Goal: Task Accomplishment & Management: Use online tool/utility

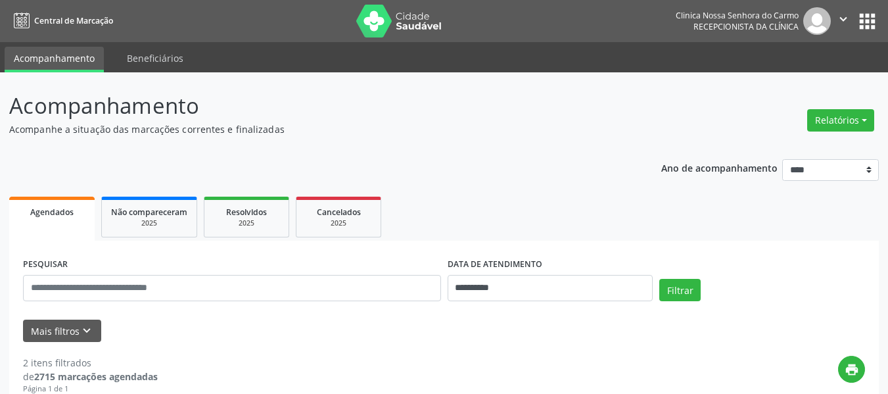
click at [816, 120] on button "Relatórios" at bounding box center [840, 120] width 67 height 22
click at [788, 144] on link "Agendamentos" at bounding box center [803, 148] width 141 height 18
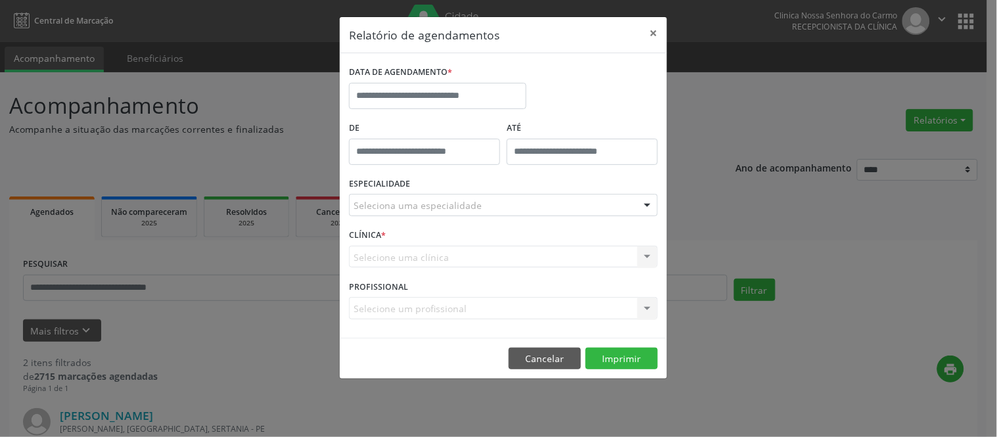
drag, startPoint x: 828, startPoint y: 1, endPoint x: 680, endPoint y: 75, distance: 166.0
click at [680, 75] on div "Relatório de agendamentos × DATA DE AGENDAMENTO * De ATÉ ESPECIALIDADE Selecion…" at bounding box center [498, 218] width 997 height 437
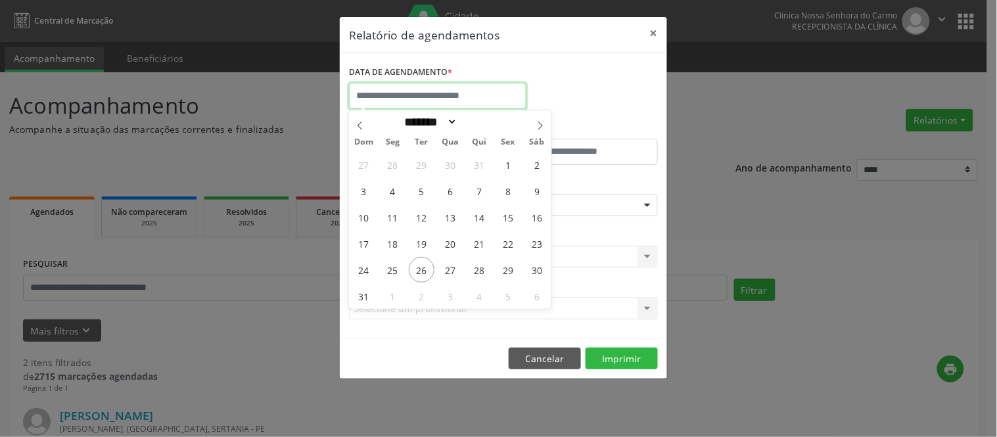
click at [386, 93] on input "text" at bounding box center [437, 96] width 177 height 26
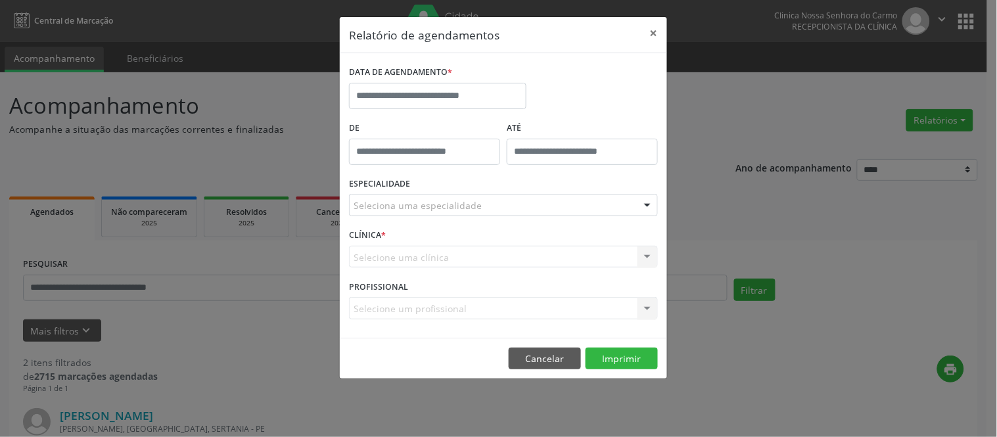
click at [304, 20] on div "Relatório de agendamentos × DATA DE AGENDAMENTO * De ATÉ ESPECIALIDADE Selecion…" at bounding box center [498, 218] width 997 height 437
click at [379, 89] on input "text" at bounding box center [437, 96] width 177 height 26
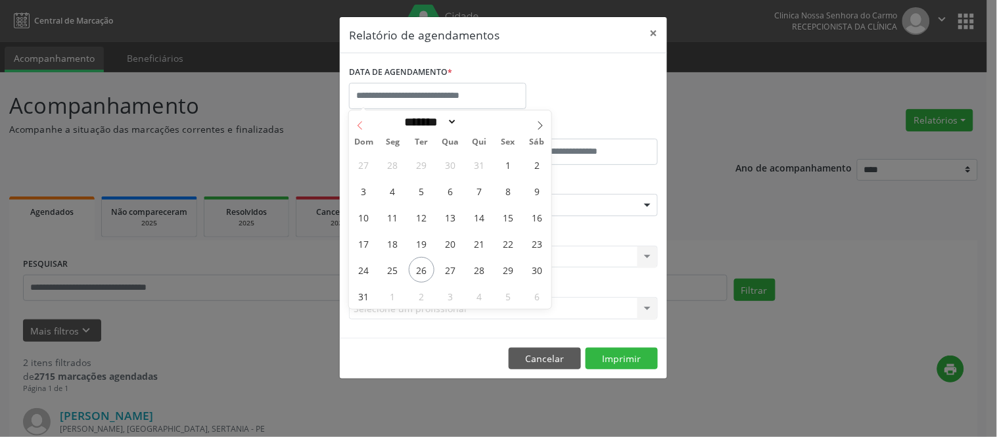
click at [357, 127] on icon at bounding box center [359, 125] width 9 height 9
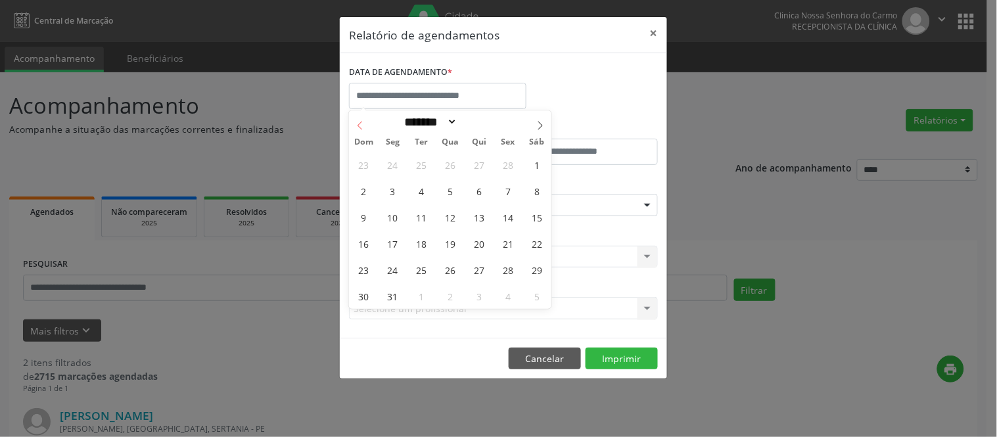
click at [362, 125] on icon at bounding box center [359, 125] width 9 height 9
click at [360, 125] on icon at bounding box center [359, 125] width 9 height 9
select select "*"
click at [452, 162] on span "1" at bounding box center [451, 165] width 26 height 26
type input "**********"
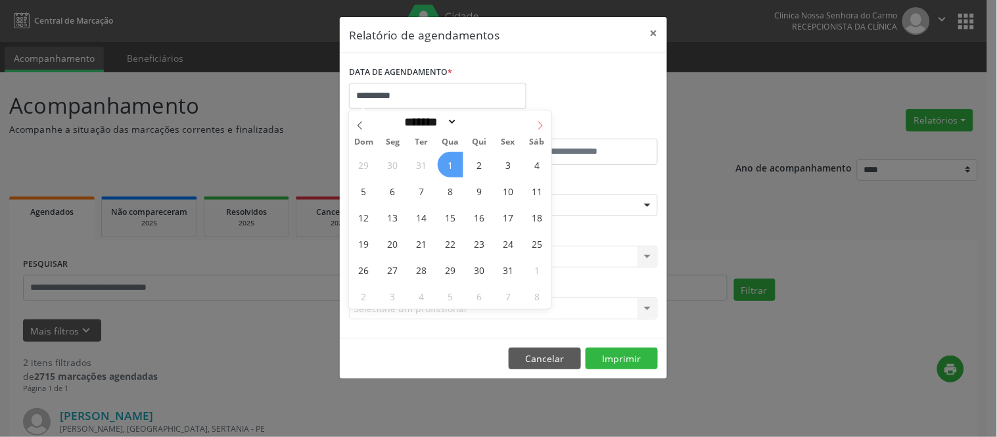
click at [537, 123] on icon at bounding box center [539, 125] width 9 height 9
click at [539, 122] on icon at bounding box center [539, 125] width 9 height 9
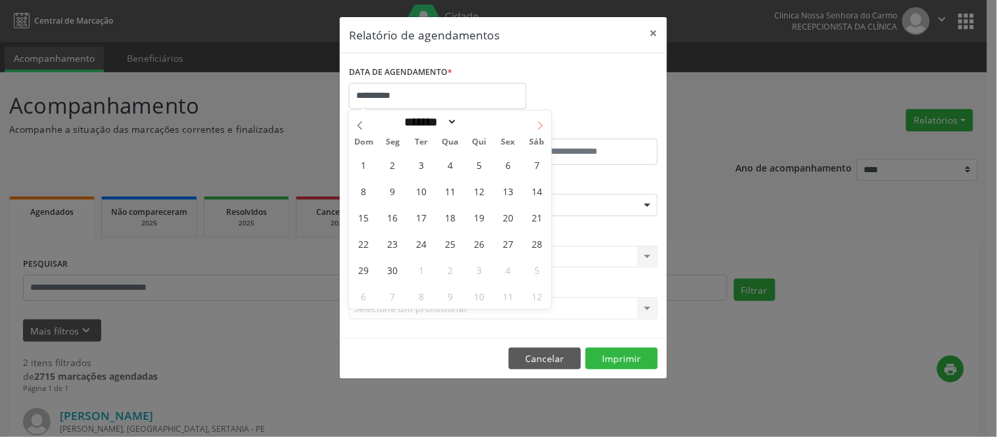
click at [539, 122] on icon at bounding box center [539, 125] width 9 height 9
click at [539, 121] on icon at bounding box center [539, 125] width 9 height 9
click at [359, 124] on icon at bounding box center [359, 125] width 9 height 9
select select "*"
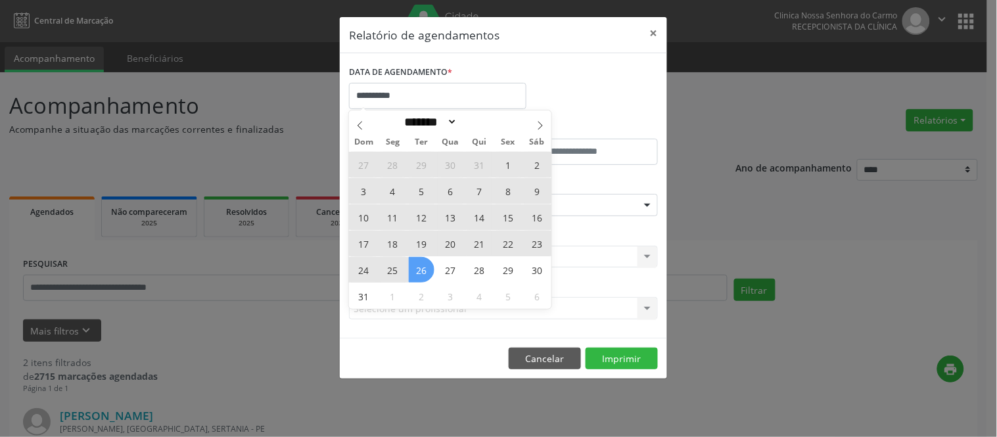
click at [430, 275] on span "26" at bounding box center [422, 270] width 26 height 26
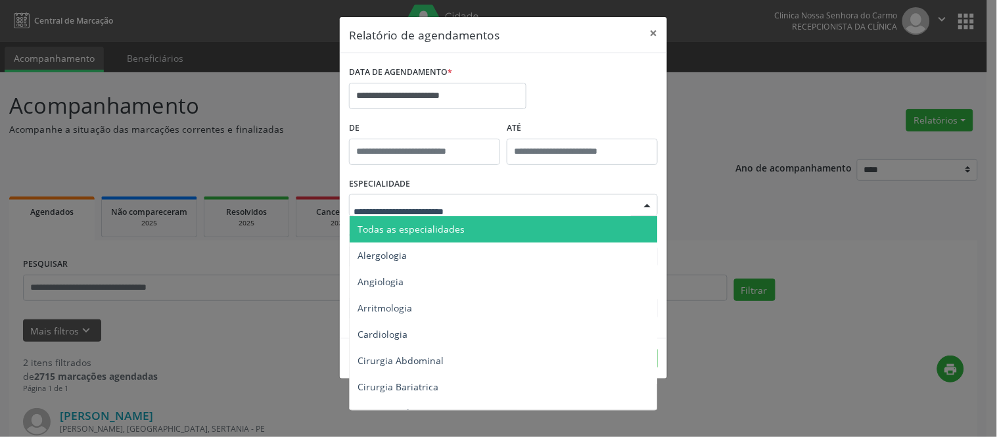
click at [452, 213] on div at bounding box center [503, 205] width 309 height 22
click at [456, 199] on input "text" at bounding box center [491, 211] width 277 height 26
click at [451, 223] on span "Todas as especialidades" at bounding box center [410, 229] width 107 height 12
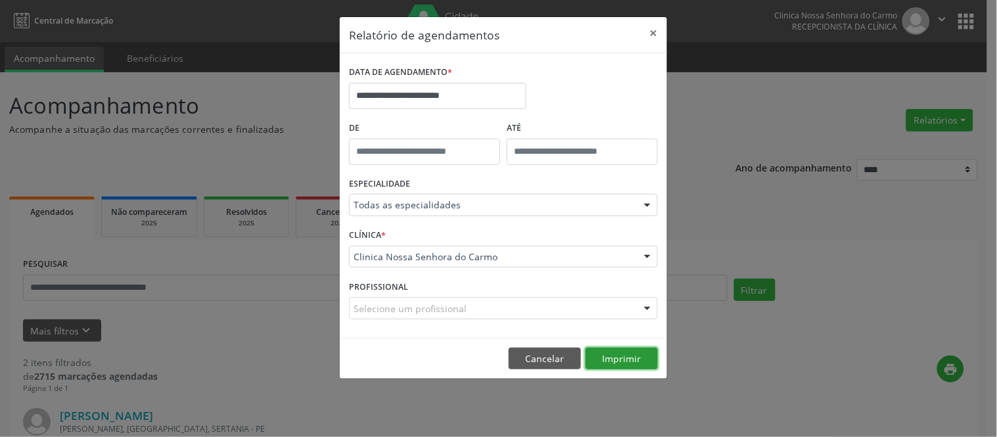
click at [620, 366] on button "Imprimir" at bounding box center [621, 359] width 72 height 22
